Goal: Information Seeking & Learning: Learn about a topic

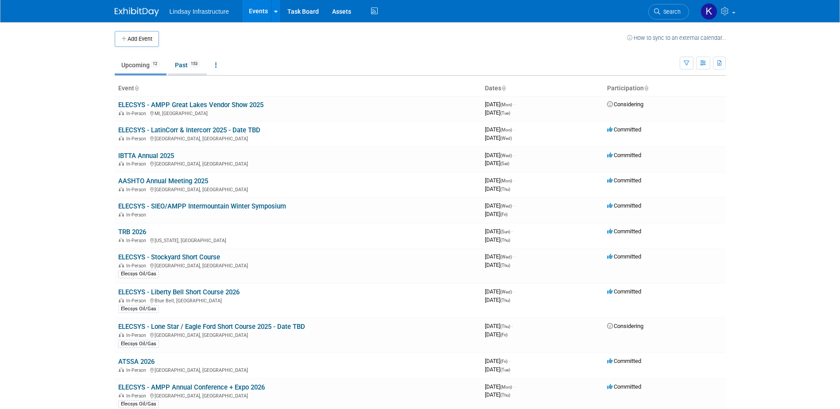
click at [183, 66] on link "Past 153" at bounding box center [187, 65] width 39 height 17
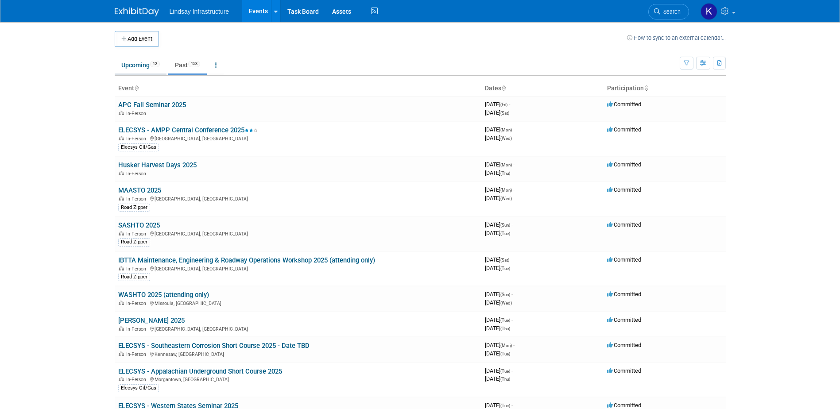
click at [140, 66] on link "Upcoming 12" at bounding box center [141, 65] width 52 height 17
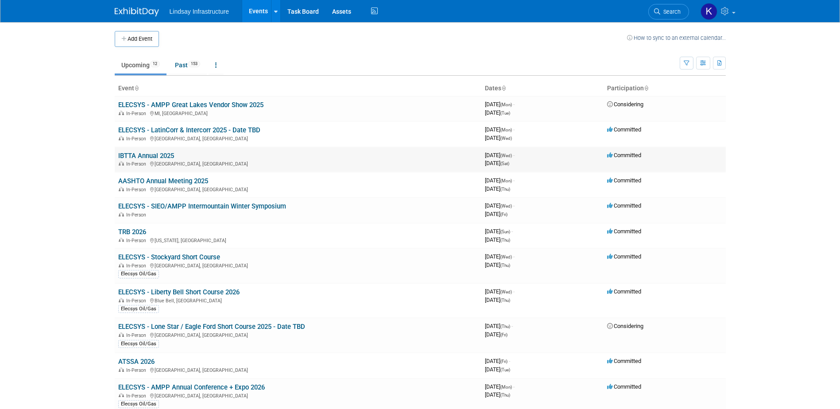
click at [154, 156] on link "IBTTA Annual 2025" at bounding box center [146, 156] width 56 height 8
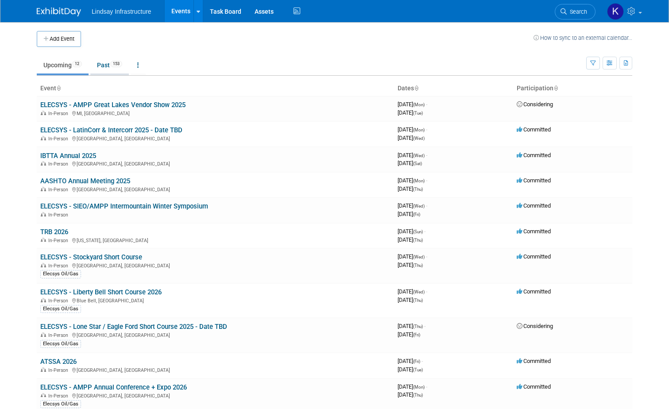
click at [99, 62] on link "Past 153" at bounding box center [109, 65] width 39 height 17
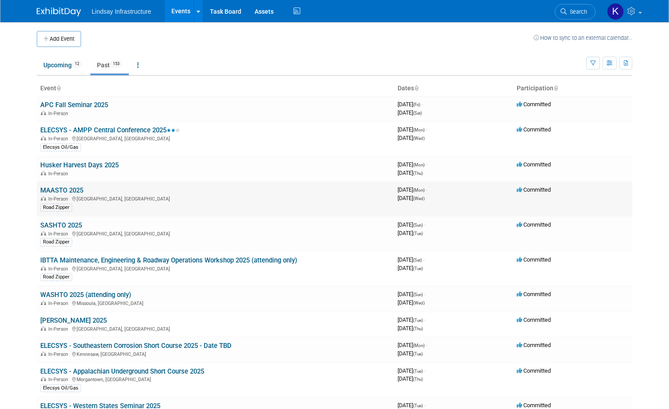
click at [58, 192] on link "MAASTO 2025" at bounding box center [61, 190] width 43 height 8
click at [55, 224] on link "SASHTO 2025" at bounding box center [61, 225] width 42 height 8
click at [54, 296] on link "WASHTO 2025 (attending only)" at bounding box center [85, 295] width 91 height 8
click at [51, 318] on link "NASTO 2025" at bounding box center [73, 321] width 66 height 8
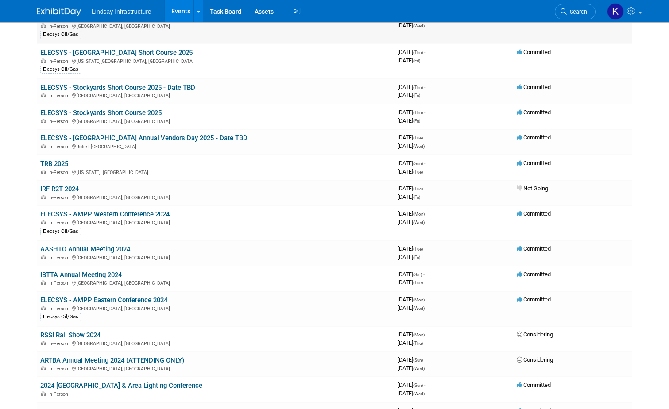
scroll to position [664, 0]
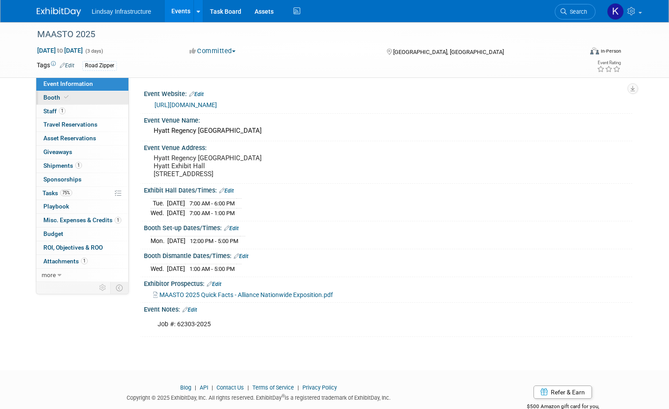
click at [43, 97] on span "Booth" at bounding box center [56, 97] width 27 height 7
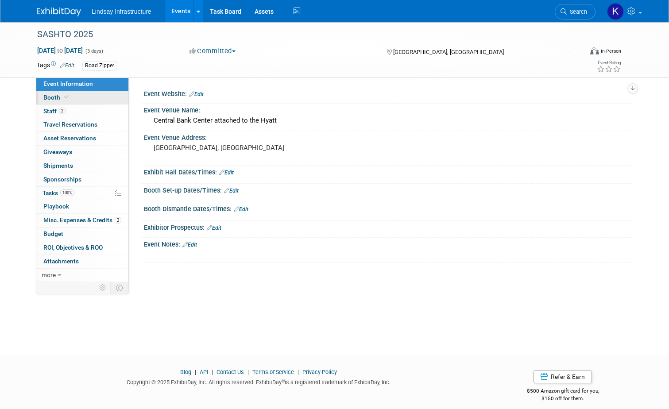
click at [47, 97] on span "Booth" at bounding box center [56, 97] width 27 height 7
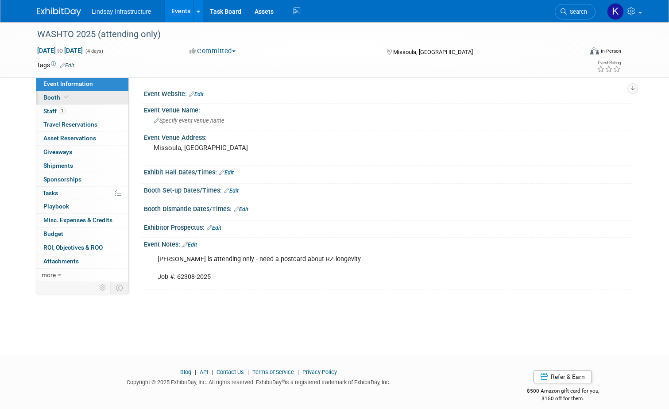
click at [47, 99] on span "Booth" at bounding box center [56, 97] width 27 height 7
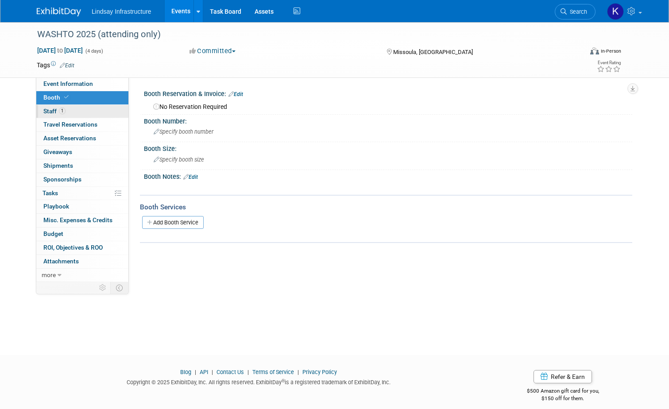
click at [43, 113] on span "Staff 1" at bounding box center [54, 111] width 22 height 7
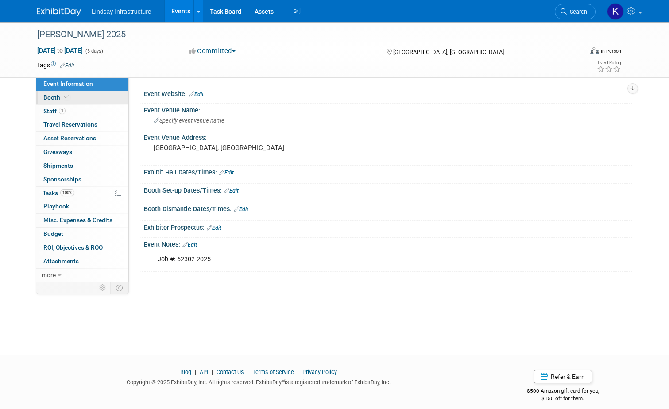
click at [46, 96] on span "Booth" at bounding box center [56, 97] width 27 height 7
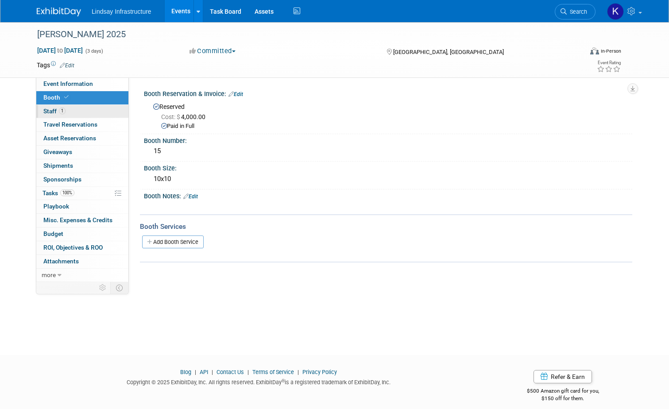
click at [43, 110] on span "Staff 1" at bounding box center [54, 111] width 22 height 7
